Goal: Check status: Check status

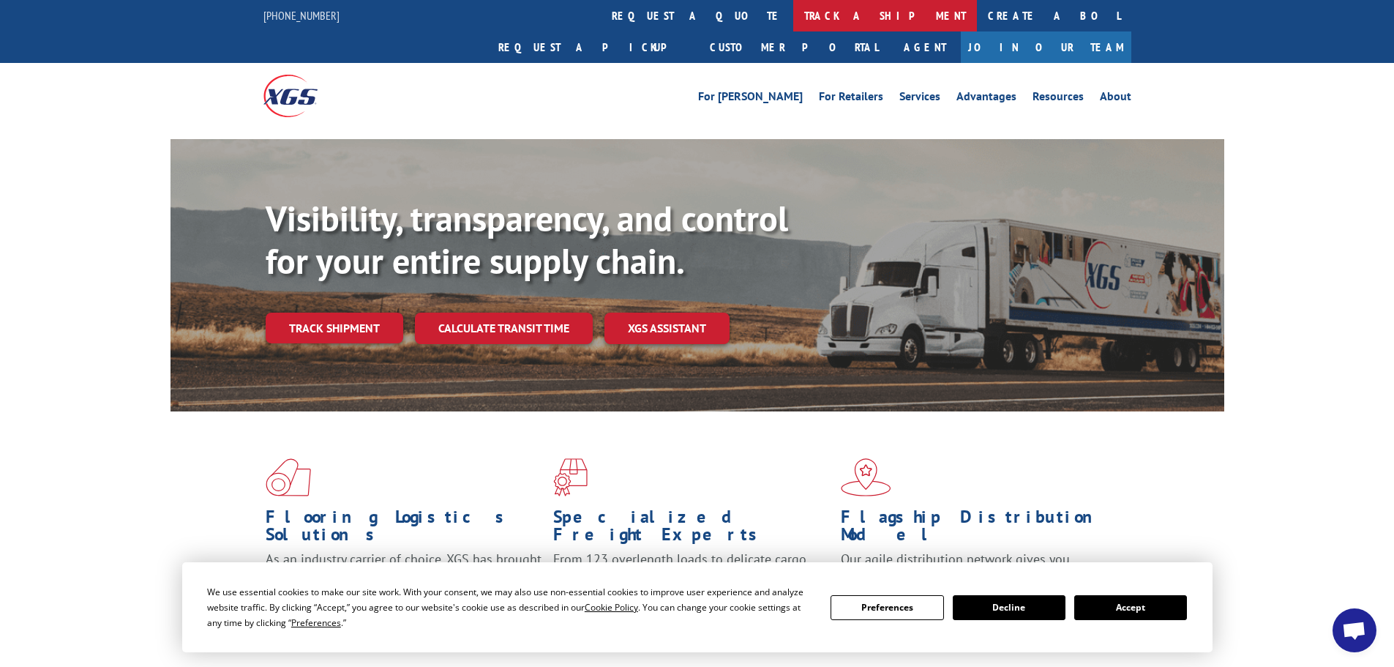
click at [793, 18] on link "track a shipment" at bounding box center [885, 15] width 184 height 31
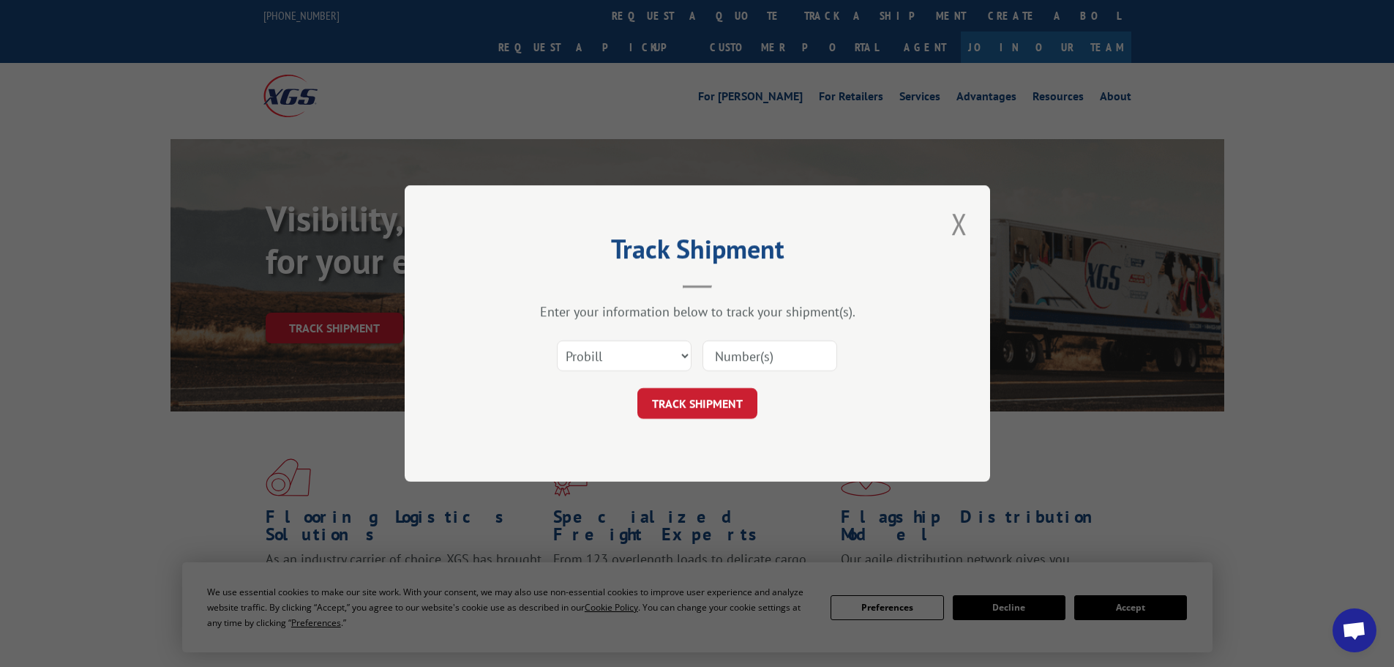
click at [727, 359] on input at bounding box center [769, 355] width 135 height 31
paste input "15472886"
type input "15472886"
click at [689, 407] on button "TRACK SHIPMENT" at bounding box center [697, 403] width 120 height 31
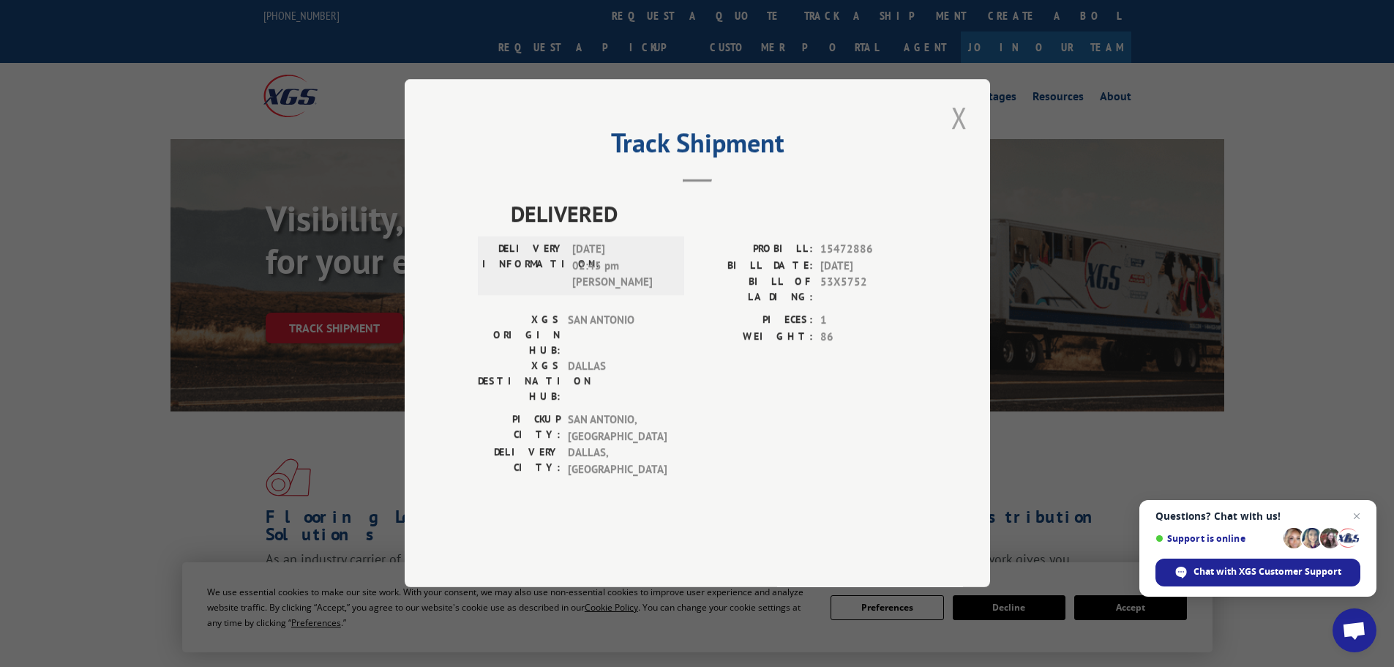
click at [955, 138] on button "Close modal" at bounding box center [959, 117] width 25 height 40
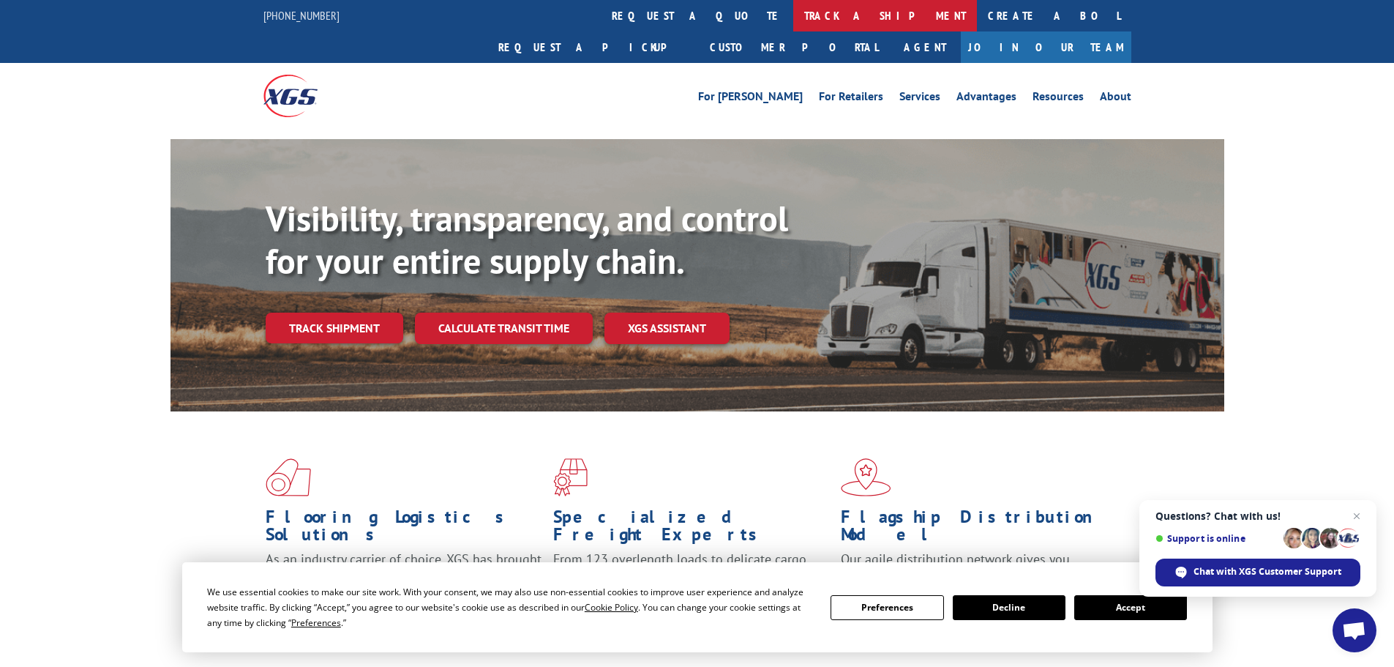
click at [793, 15] on link "track a shipment" at bounding box center [885, 15] width 184 height 31
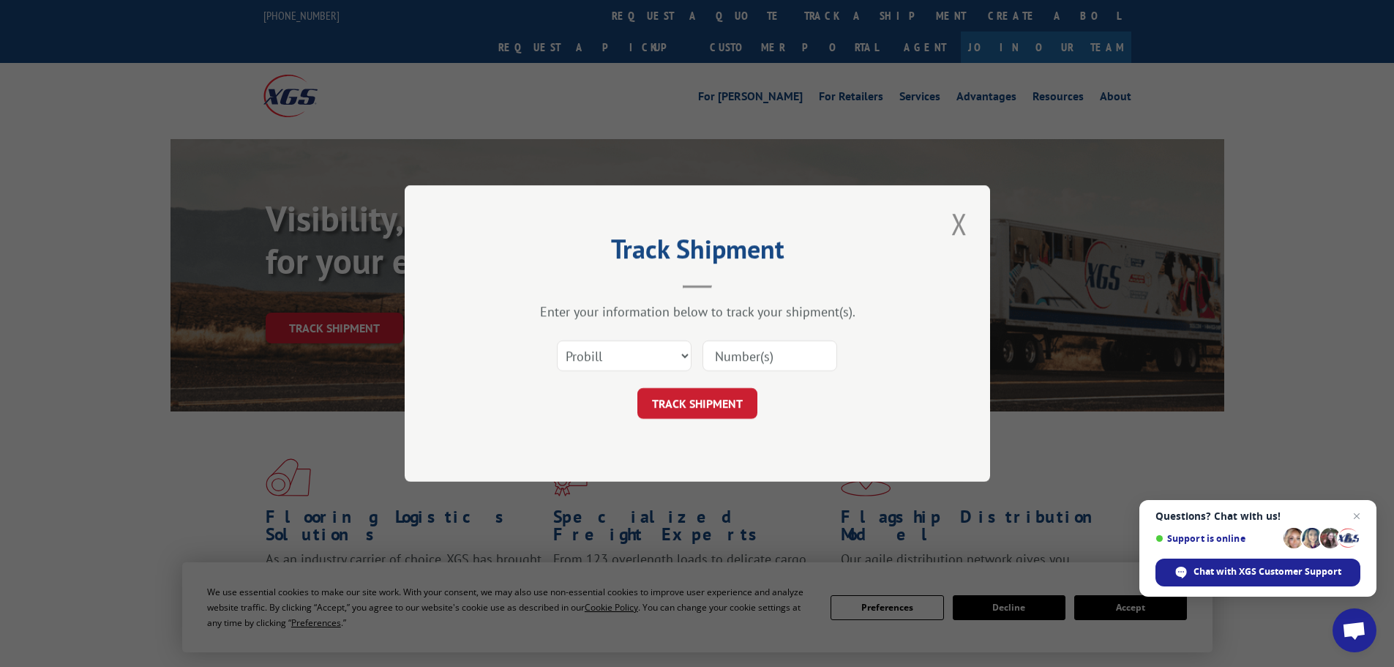
click at [750, 368] on input at bounding box center [769, 355] width 135 height 31
paste input "15340409"
type input "15340409"
click at [702, 392] on button "TRACK SHIPMENT" at bounding box center [697, 403] width 120 height 31
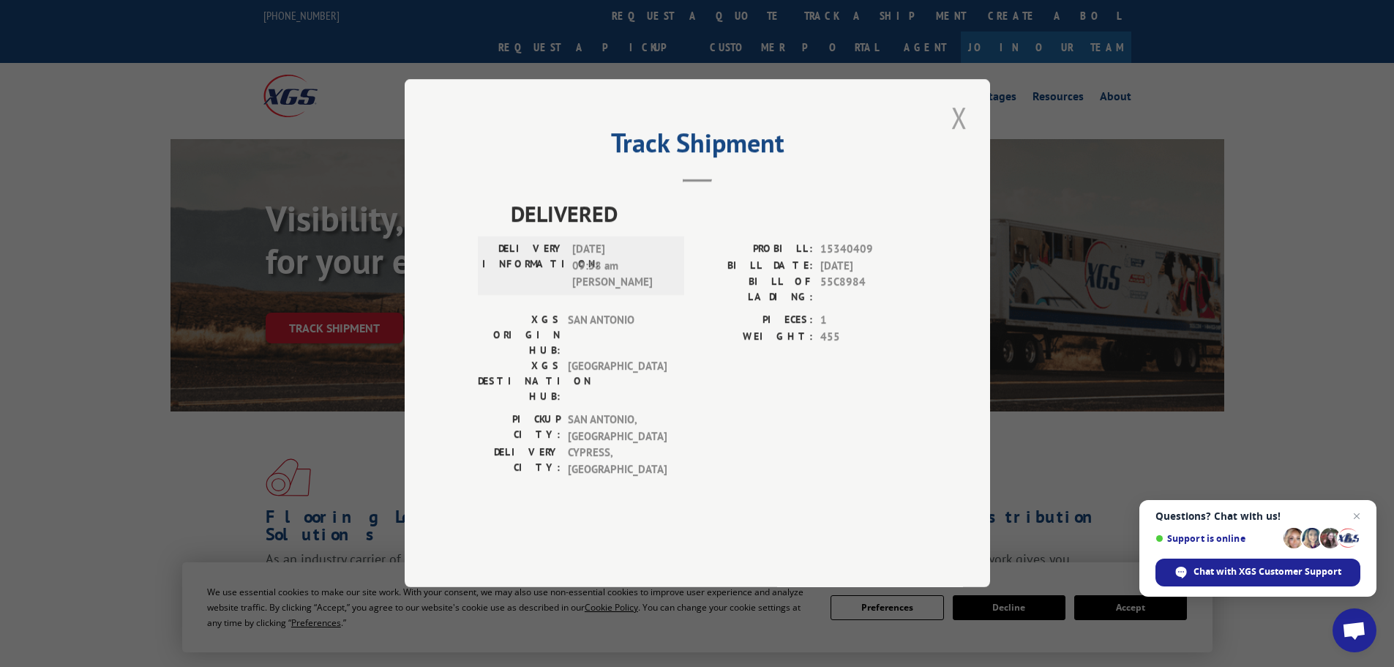
click at [955, 138] on button "Close modal" at bounding box center [959, 117] width 25 height 40
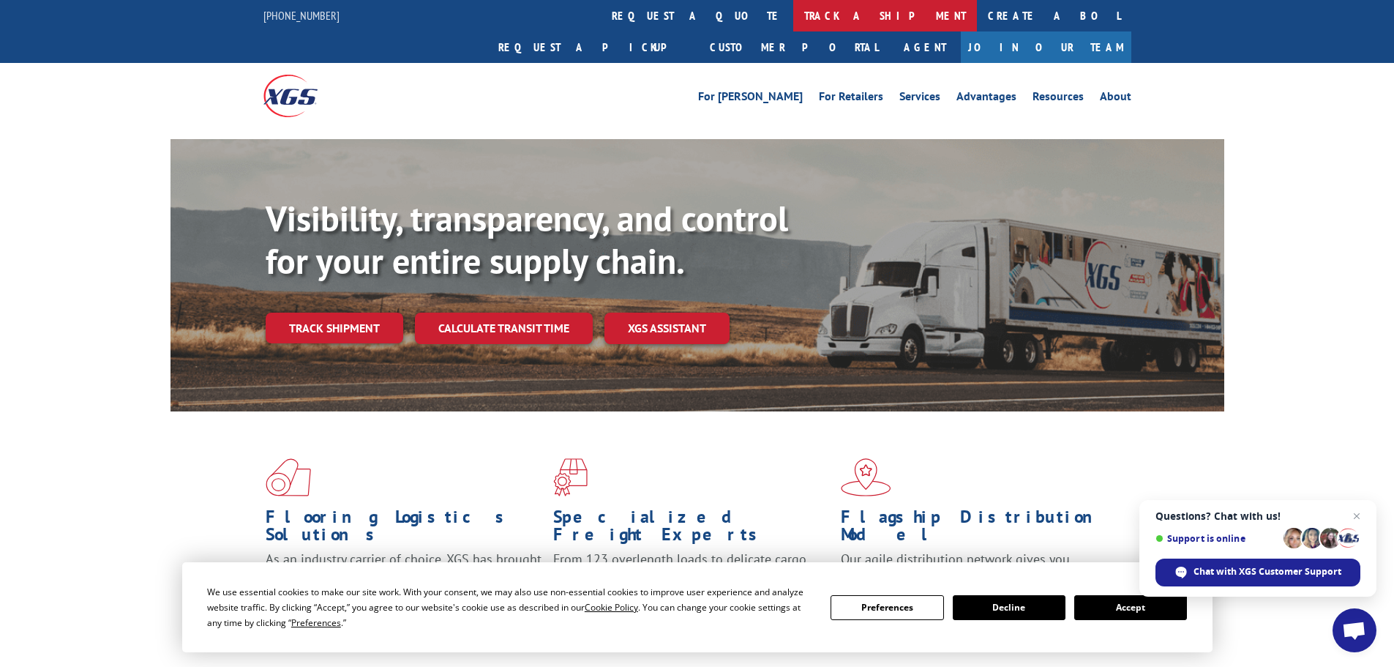
click at [793, 15] on link "track a shipment" at bounding box center [885, 15] width 184 height 31
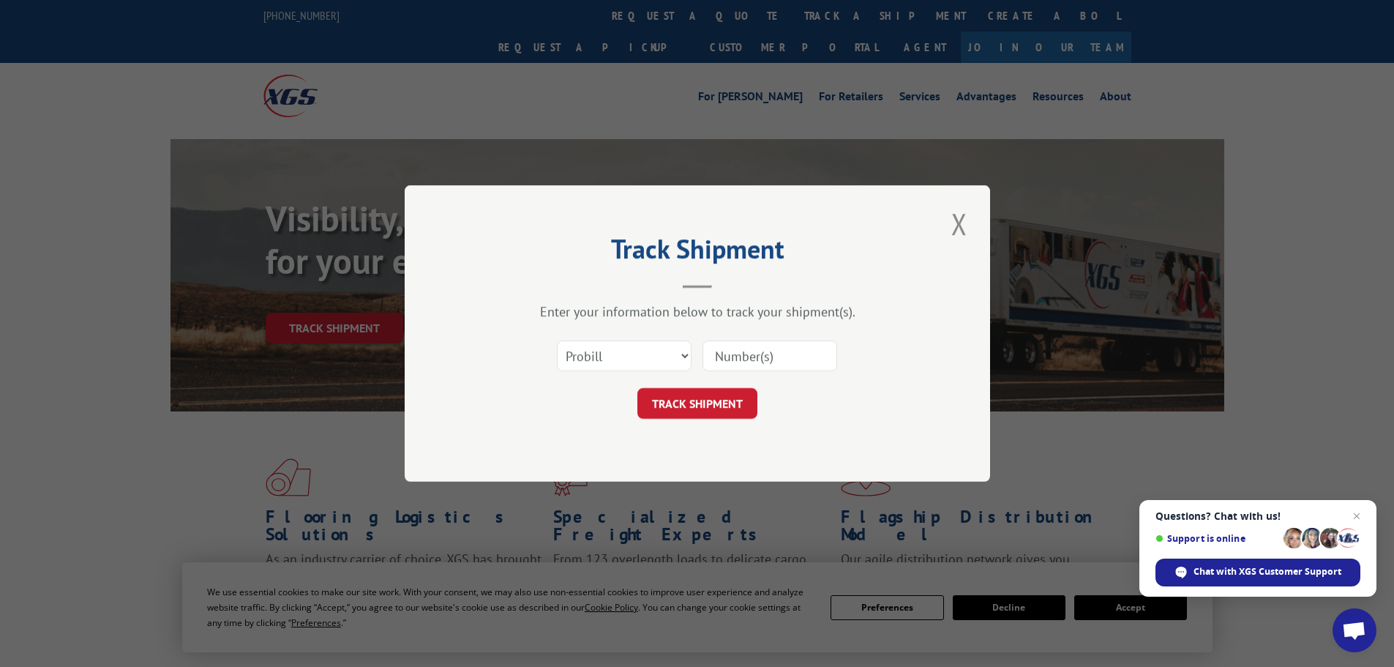
click at [748, 361] on input at bounding box center [769, 355] width 135 height 31
paste input "15340835"
type input "15340835"
click at [702, 405] on button "TRACK SHIPMENT" at bounding box center [697, 403] width 120 height 31
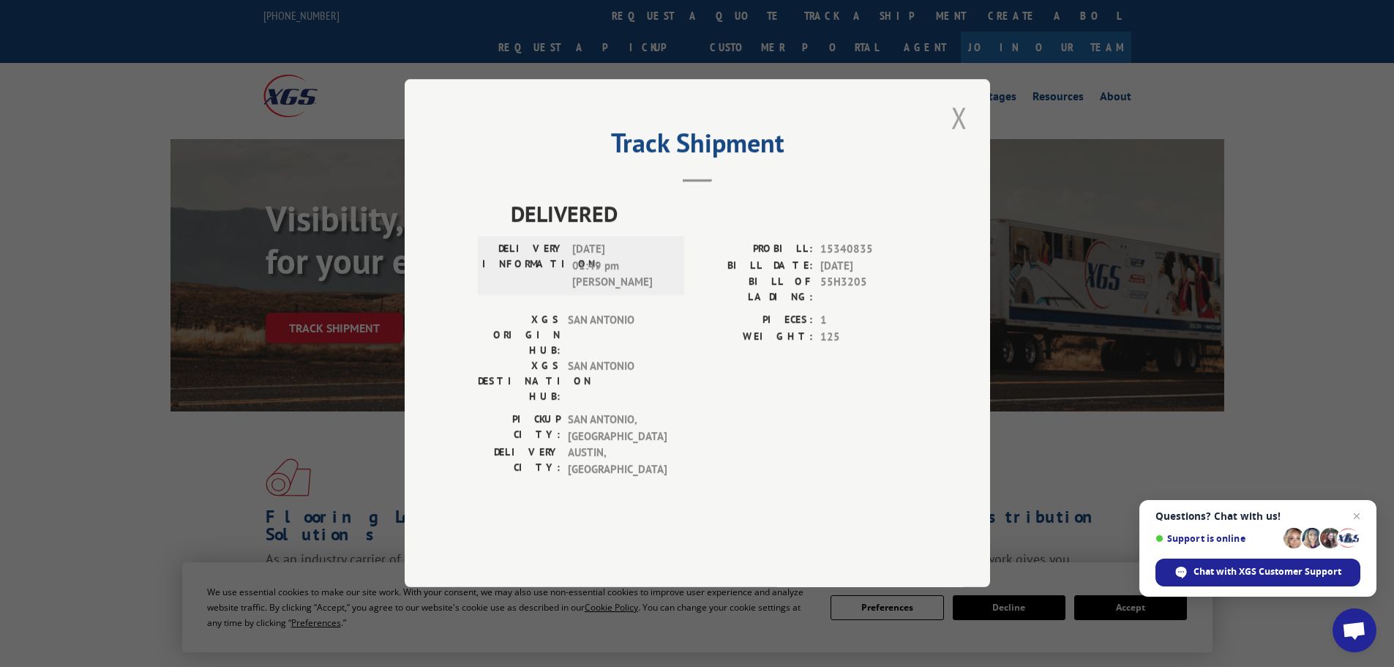
click at [965, 138] on button "Close modal" at bounding box center [959, 117] width 25 height 40
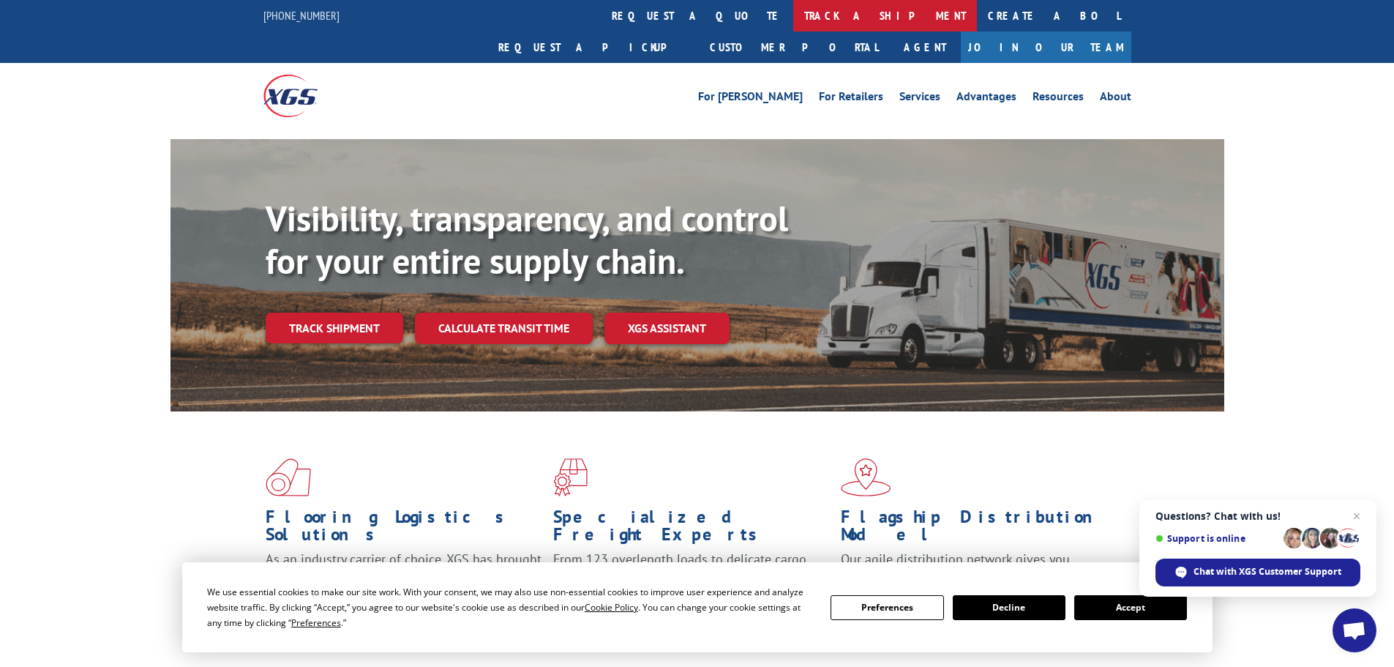
click at [793, 15] on link "track a shipment" at bounding box center [885, 15] width 184 height 31
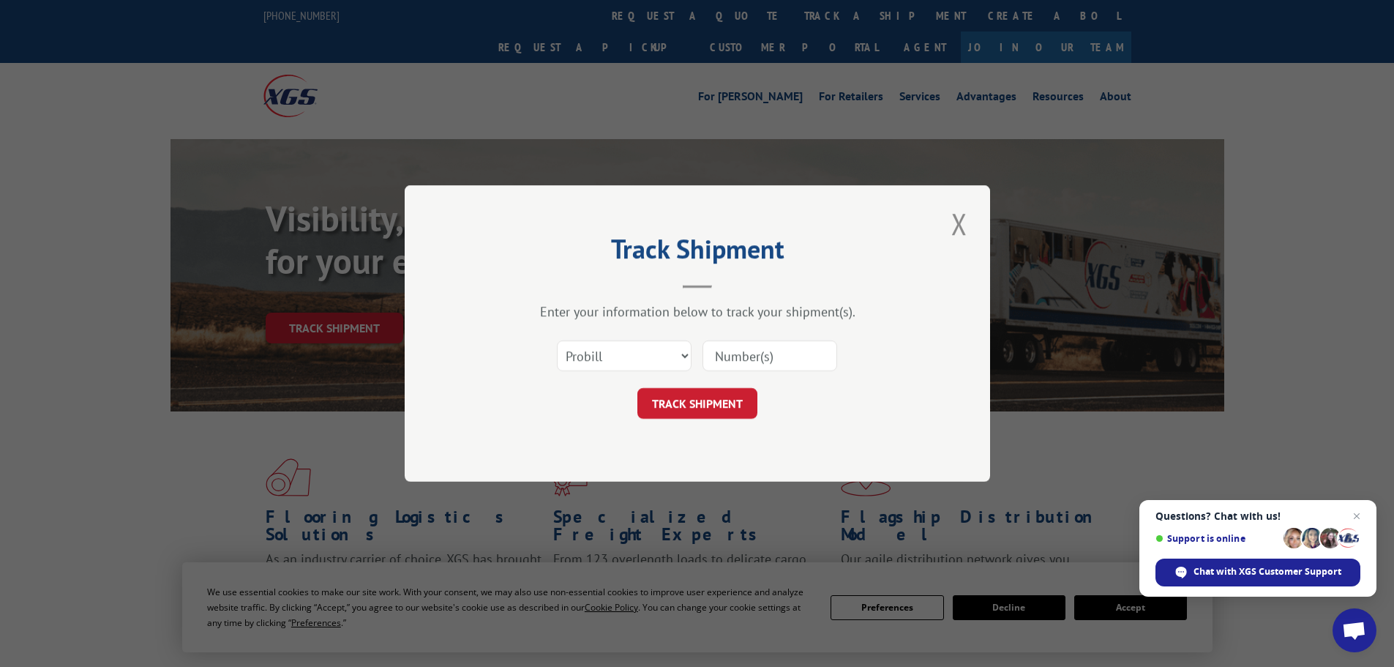
click at [740, 359] on input at bounding box center [769, 355] width 135 height 31
paste input "15472445"
type input "15472445"
click at [688, 401] on button "TRACK SHIPMENT" at bounding box center [697, 403] width 120 height 31
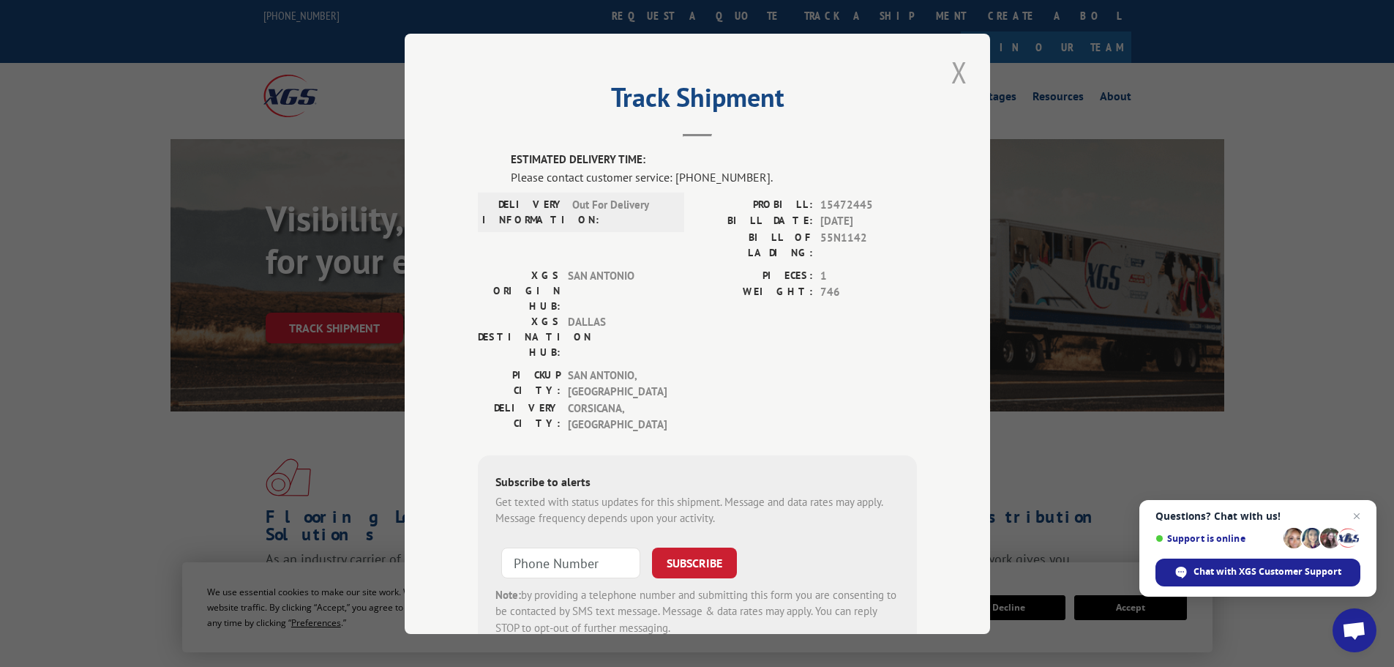
click at [955, 64] on button "Close modal" at bounding box center [959, 72] width 25 height 40
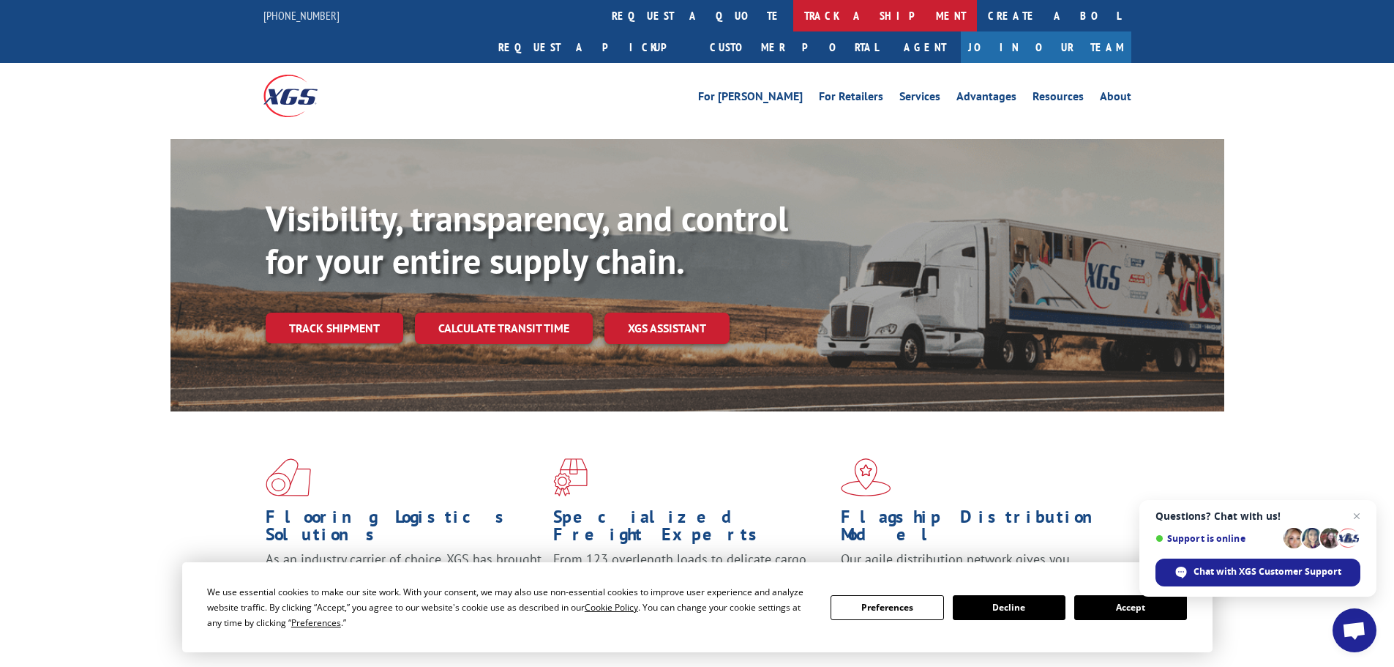
click at [793, 19] on link "track a shipment" at bounding box center [885, 15] width 184 height 31
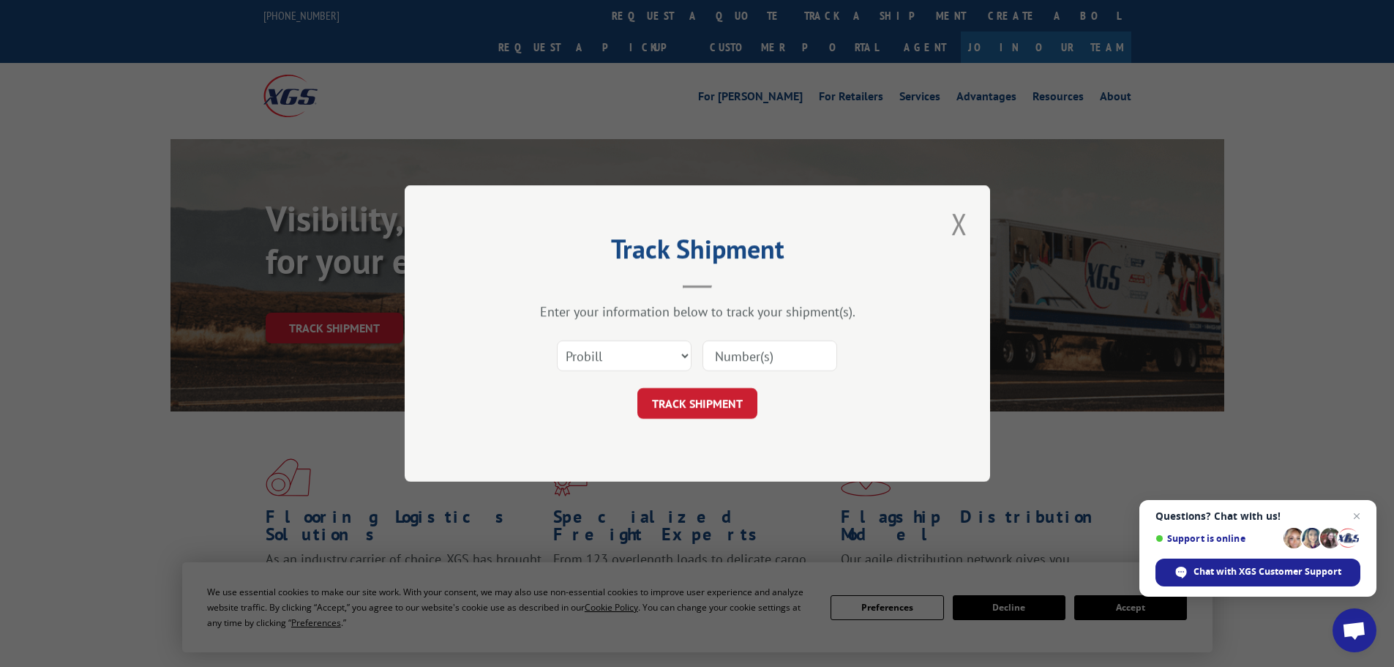
click at [727, 351] on input at bounding box center [769, 355] width 135 height 31
paste input "15340425"
type input "15340425"
click at [699, 393] on button "TRACK SHIPMENT" at bounding box center [697, 403] width 120 height 31
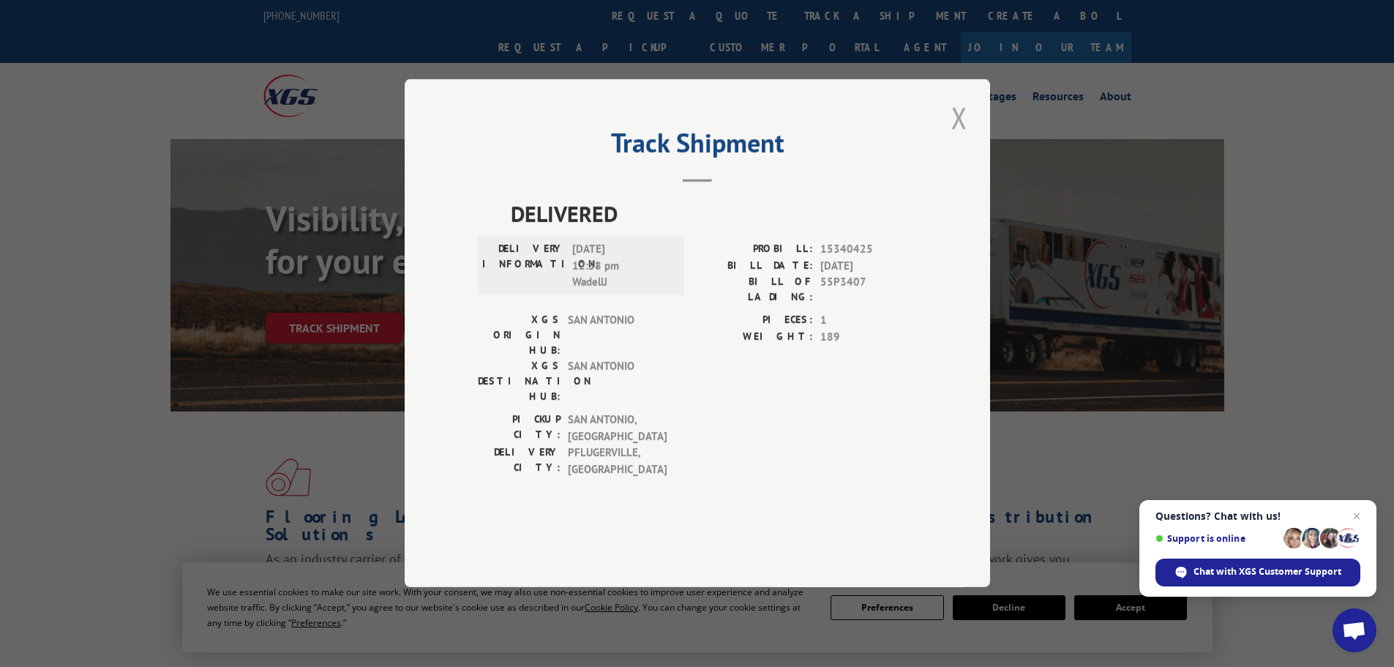
click at [957, 138] on button "Close modal" at bounding box center [959, 117] width 25 height 40
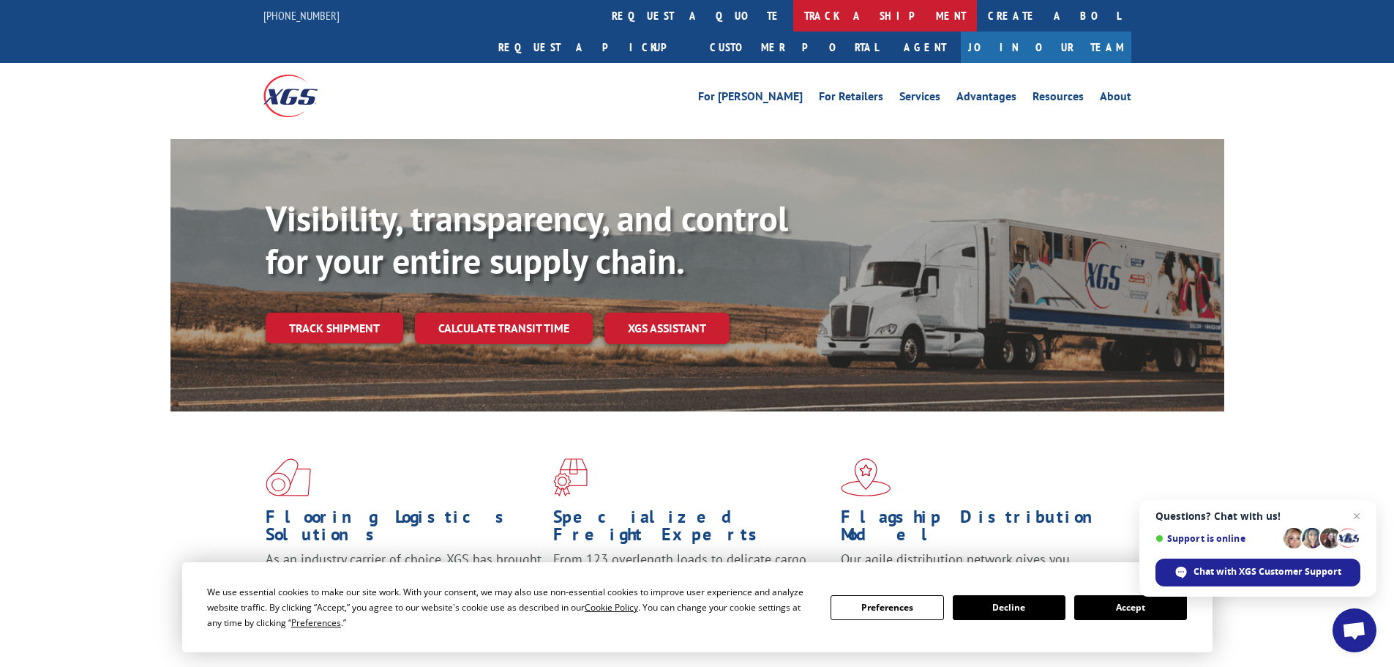
click at [793, 18] on link "track a shipment" at bounding box center [885, 15] width 184 height 31
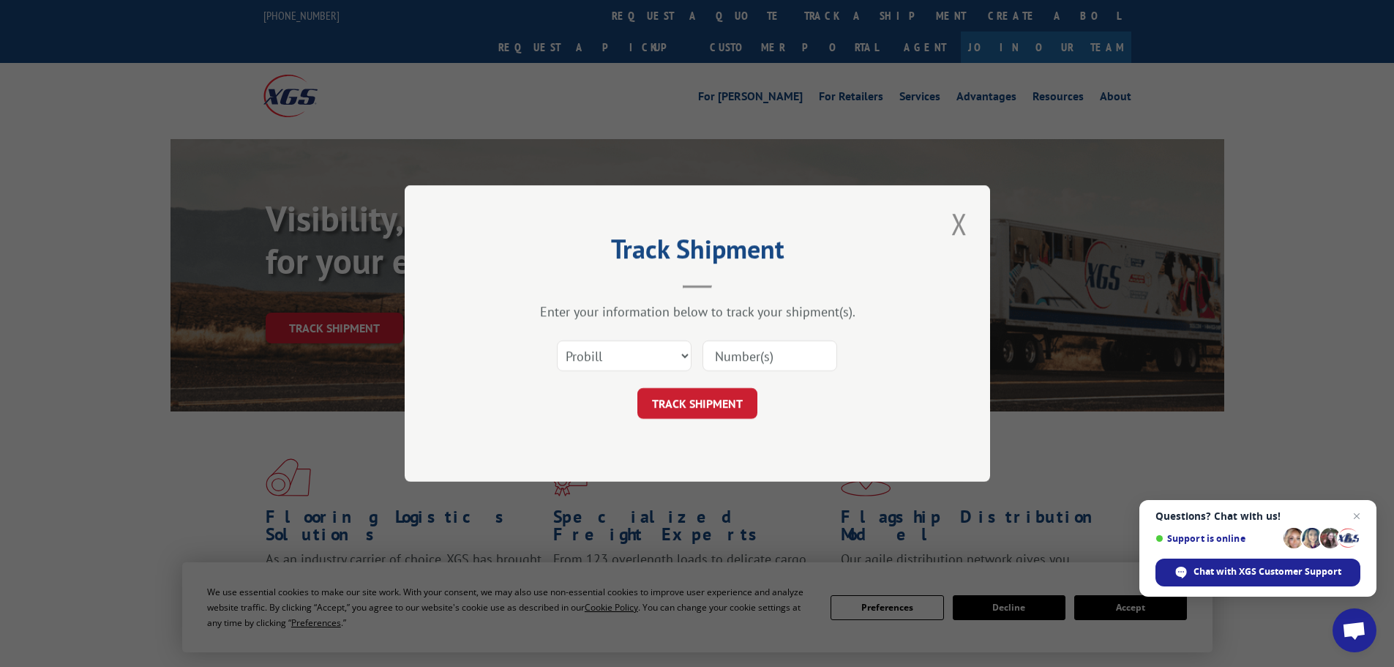
click at [758, 353] on input at bounding box center [769, 355] width 135 height 31
paste input "15340426"
type input "15340426"
click at [695, 400] on button "TRACK SHIPMENT" at bounding box center [697, 403] width 120 height 31
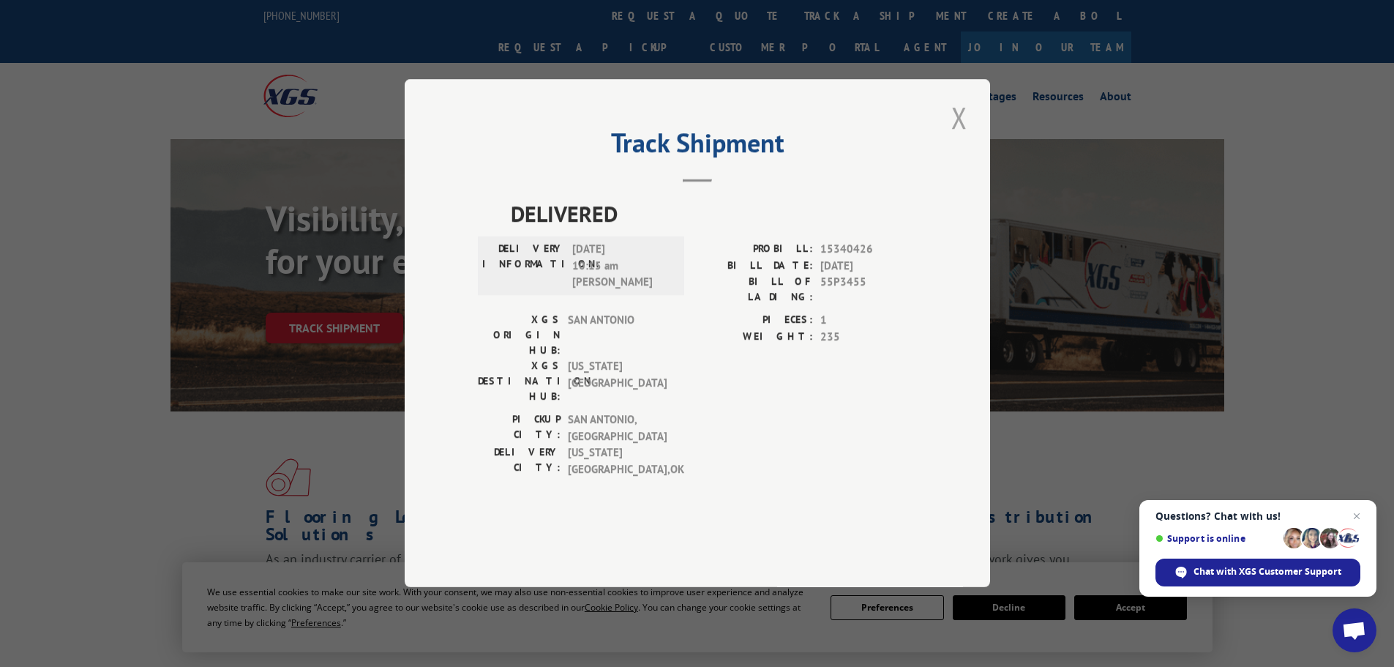
click at [956, 138] on button "Close modal" at bounding box center [959, 117] width 25 height 40
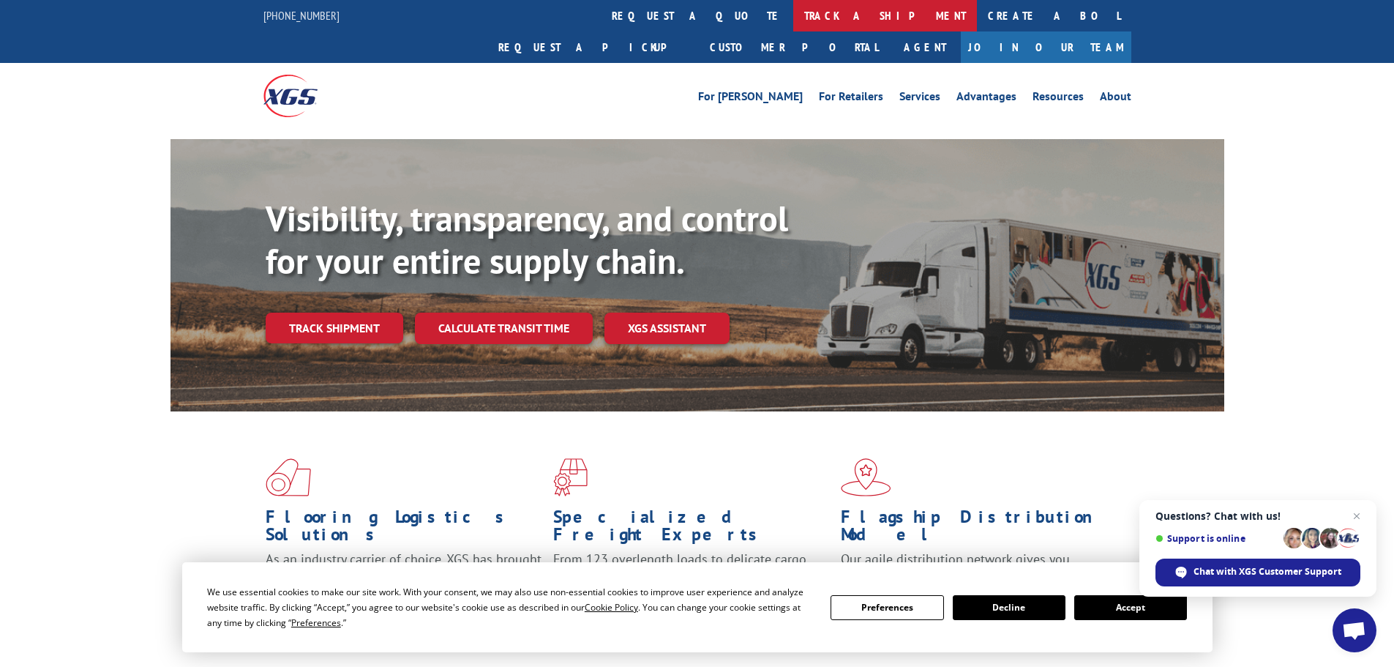
click at [793, 19] on link "track a shipment" at bounding box center [885, 15] width 184 height 31
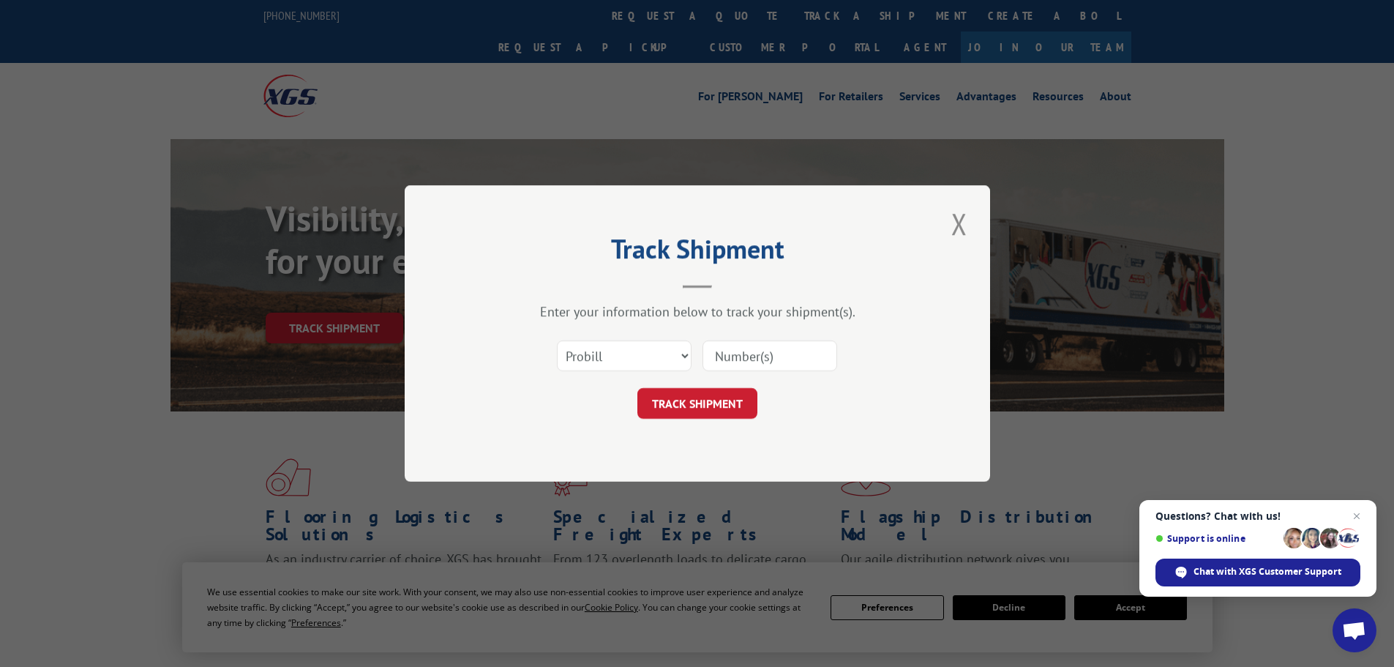
click at [750, 356] on input at bounding box center [769, 355] width 135 height 31
paste input "15340423"
type input "15340423"
click at [696, 424] on div "Track Shipment Enter your information below to track your shipment(s). Select c…" at bounding box center [697, 333] width 585 height 296
click at [696, 406] on button "TRACK SHIPMENT" at bounding box center [697, 403] width 120 height 31
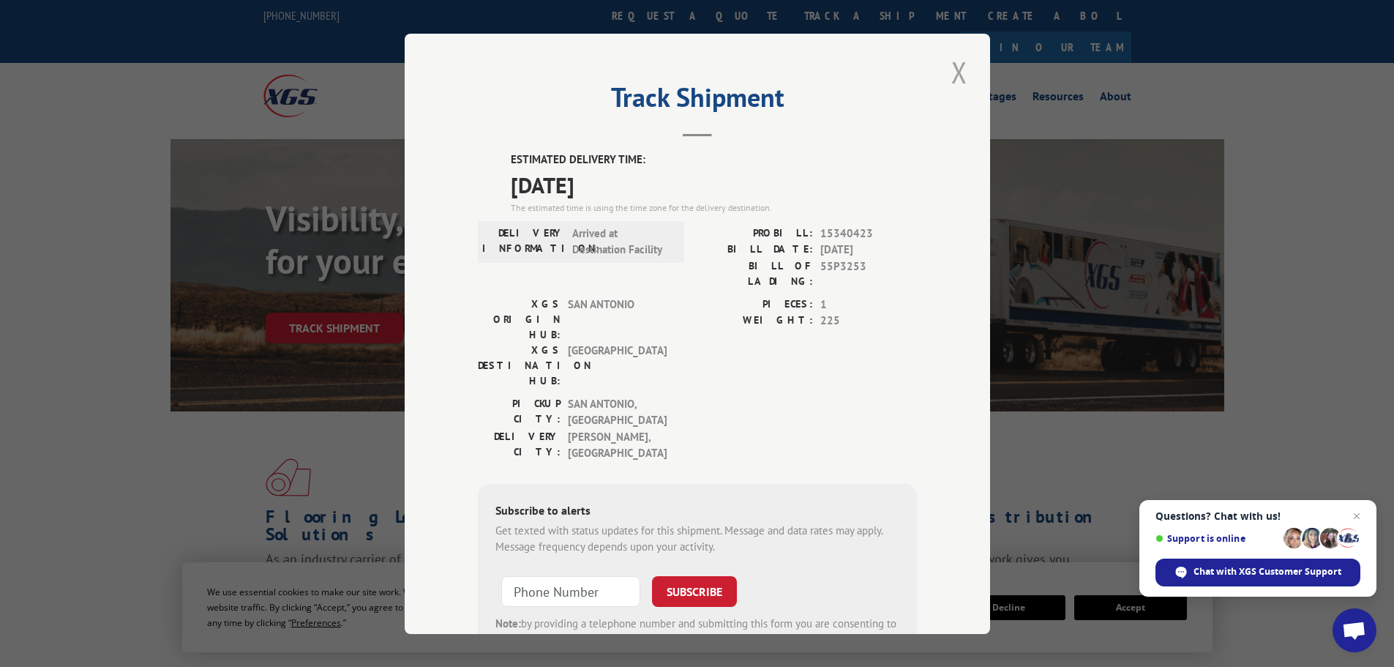
click at [948, 69] on button "Close modal" at bounding box center [959, 72] width 25 height 40
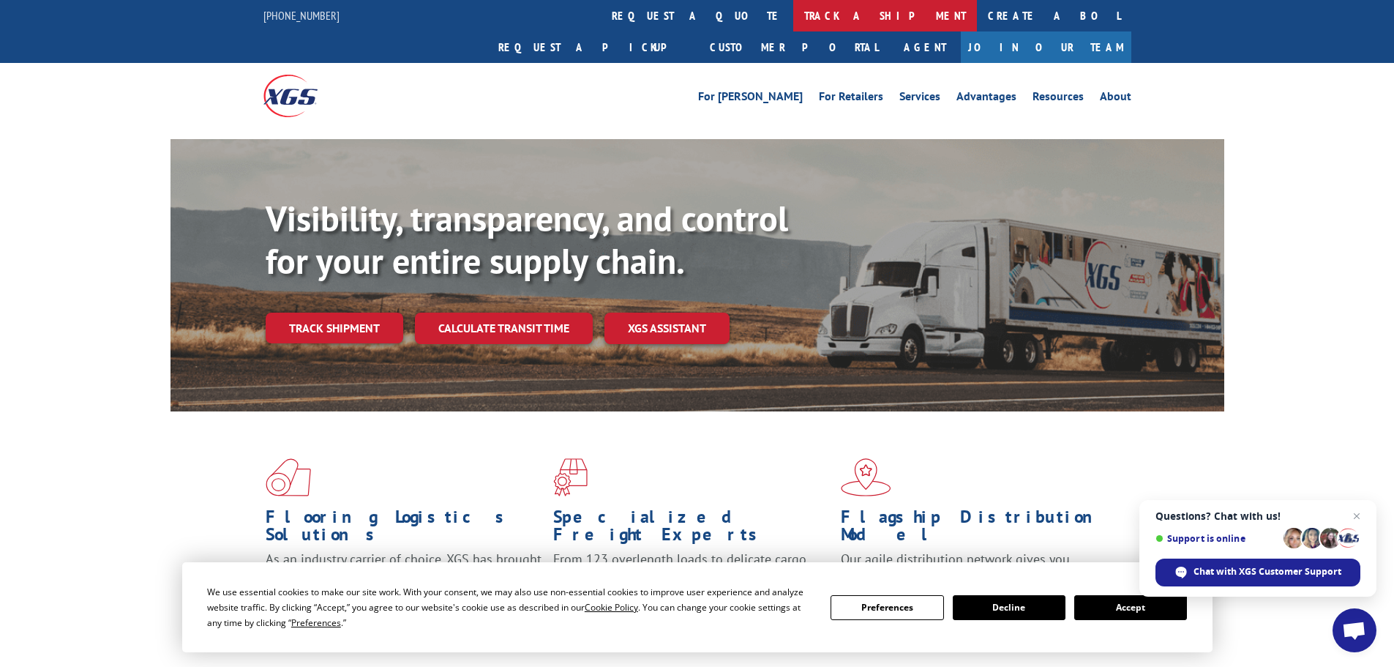
click at [793, 18] on link "track a shipment" at bounding box center [885, 15] width 184 height 31
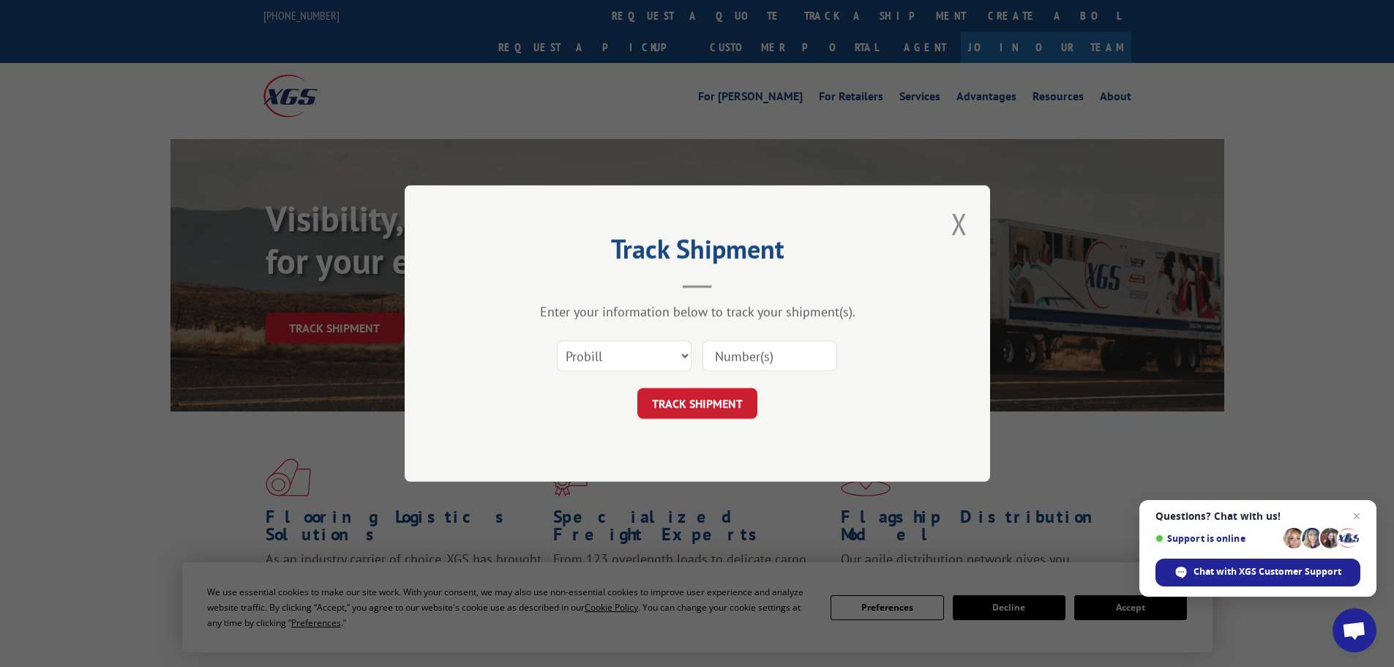
click at [754, 354] on input at bounding box center [769, 355] width 135 height 31
paste input "15340424"
type input "15340424"
click at [713, 397] on button "TRACK SHIPMENT" at bounding box center [697, 403] width 120 height 31
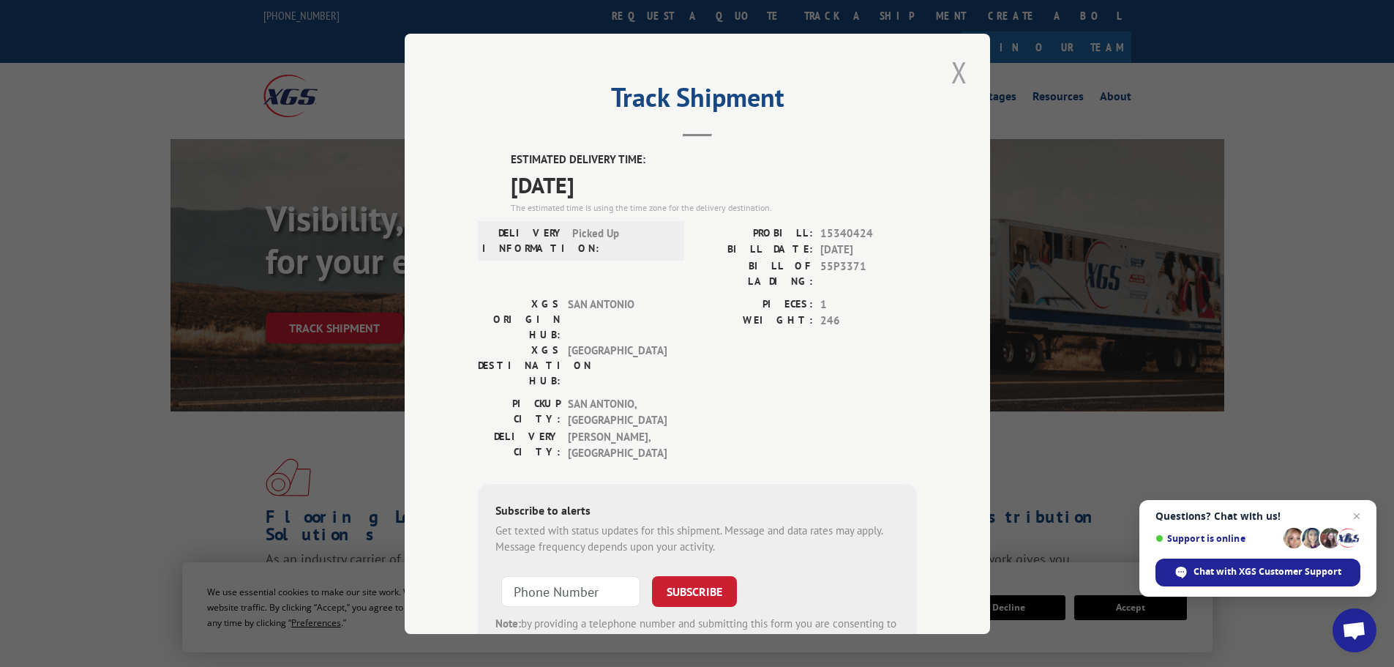
click at [962, 75] on button "Close modal" at bounding box center [959, 72] width 25 height 40
